Goal: Check status: Check status

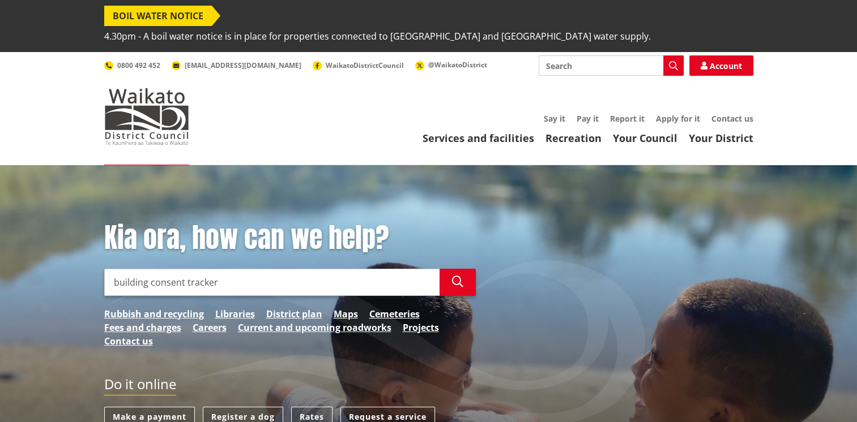
type input "building consent tracker"
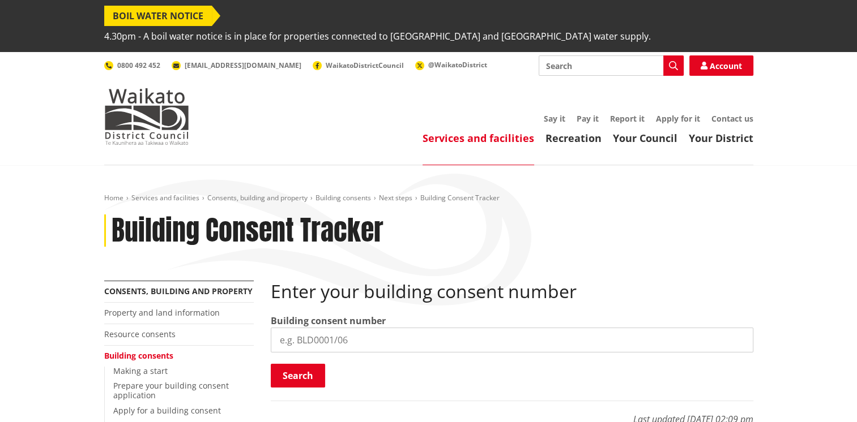
click at [309, 328] on input "search" at bounding box center [512, 340] width 482 height 25
type input "BLD0313/26"
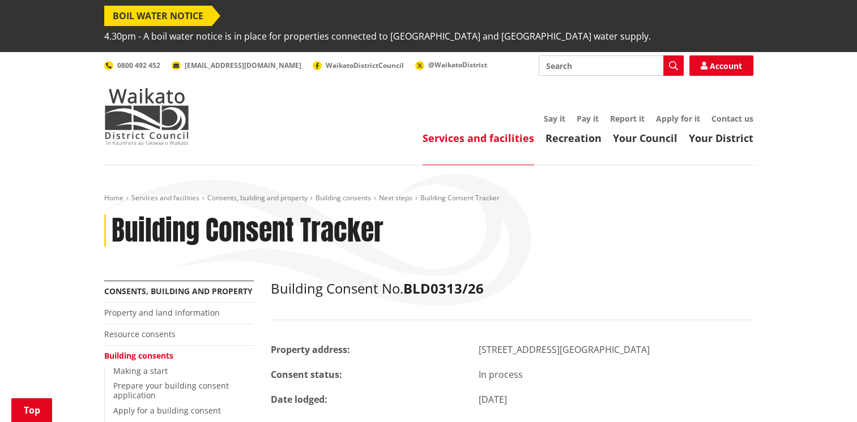
scroll to position [226, 0]
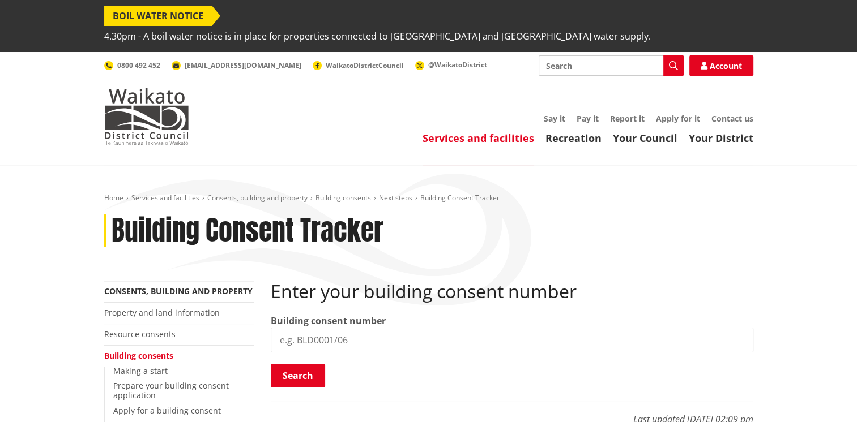
click at [308, 328] on input "search" at bounding box center [512, 340] width 482 height 25
type input "BLD0343/26"
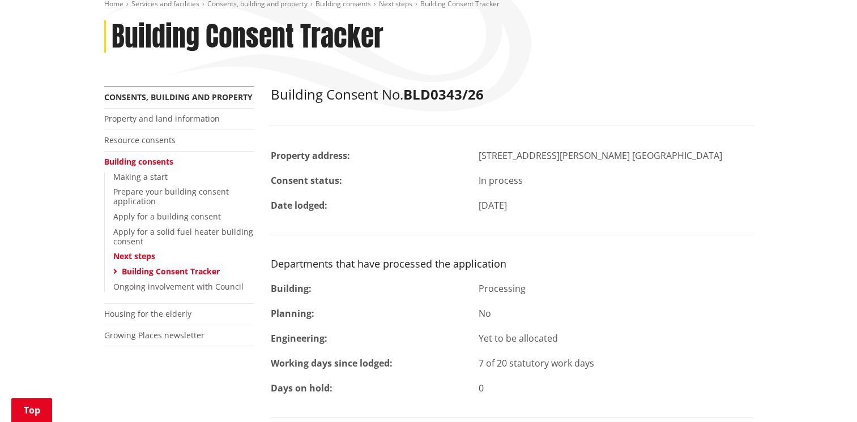
scroll to position [226, 0]
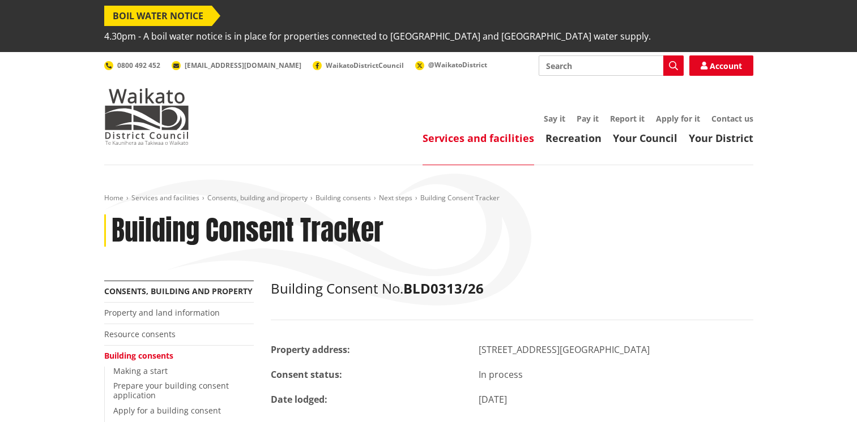
scroll to position [226, 0]
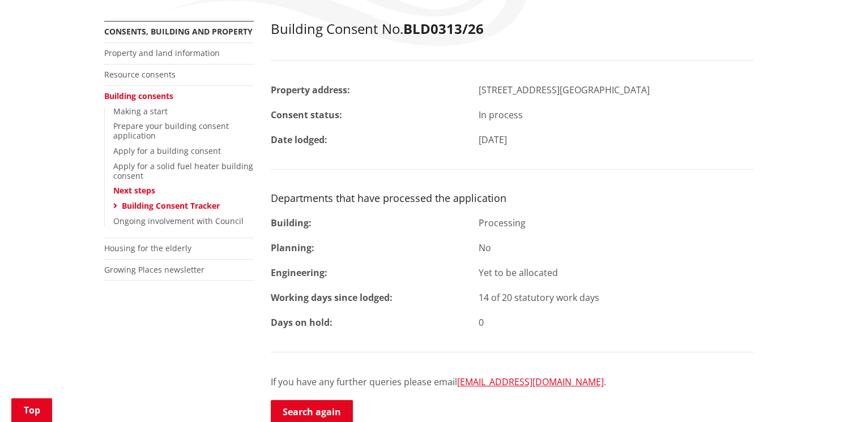
scroll to position [257, 0]
